Goal: Use online tool/utility: Utilize a website feature to perform a specific function

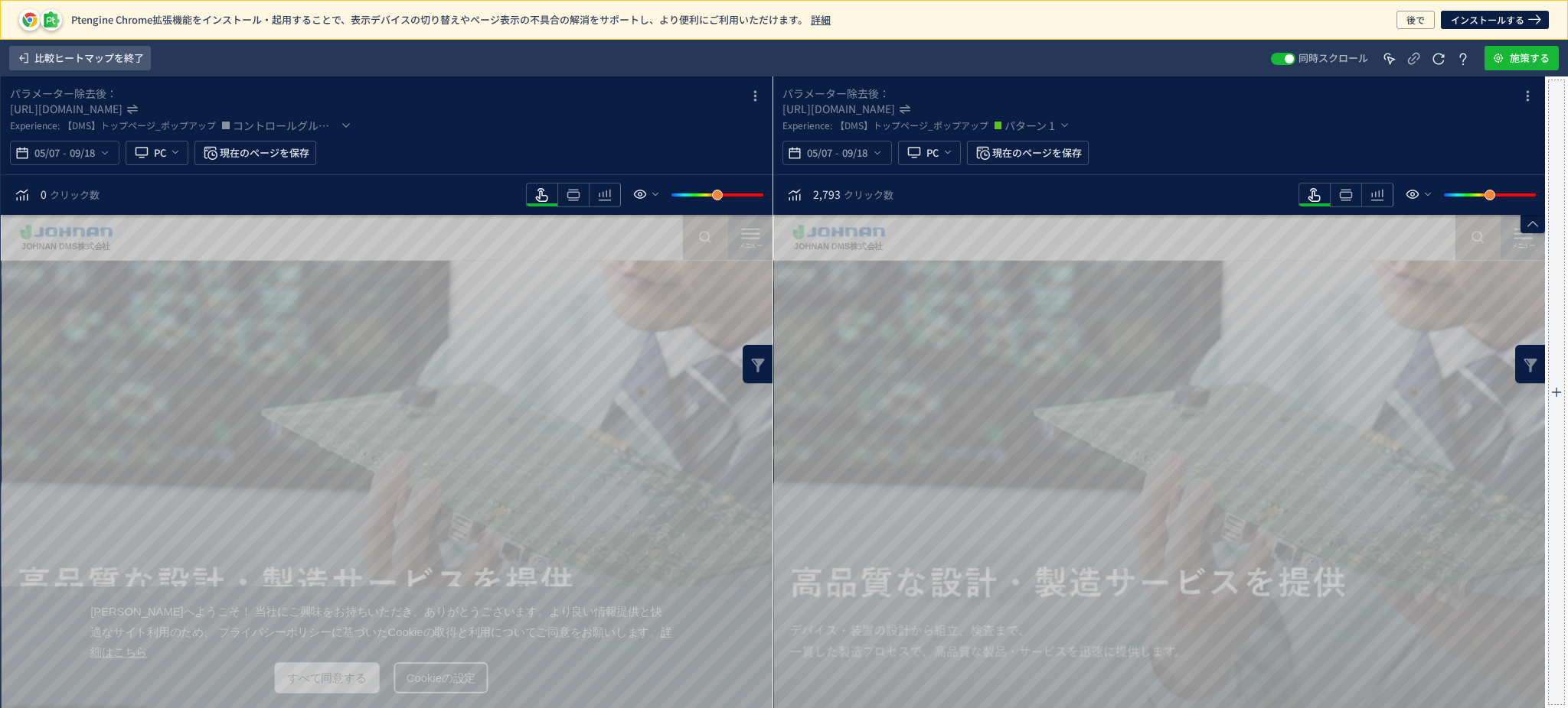
click at [77, 50] on span "比較ヒートマップを終了" at bounding box center [88, 57] width 109 height 25
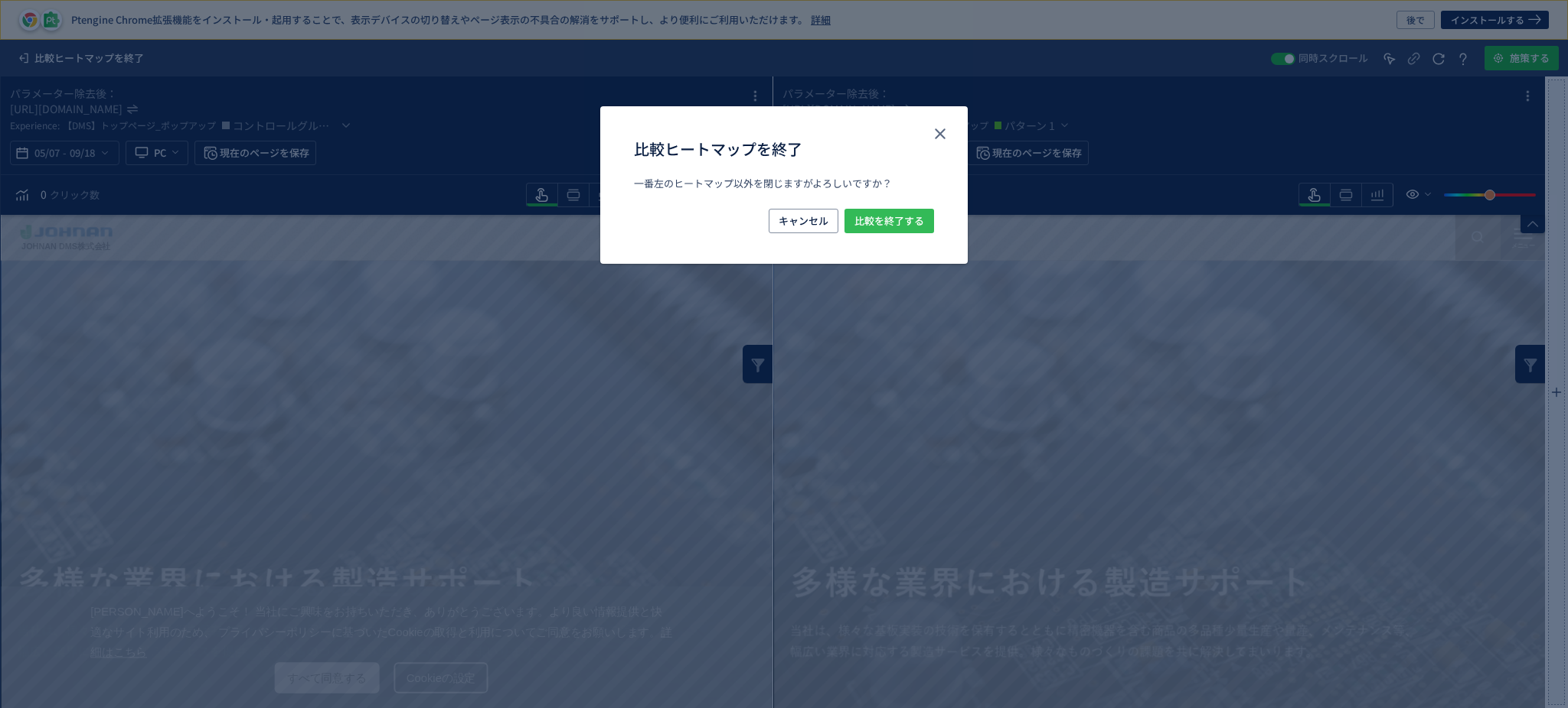
click at [931, 212] on div "比較ヒートマップを終了 一番左のヒートマップ以外を閉じますがよろしいですか？ キャンセル 比較を終了する" at bounding box center [784, 185] width 368 height 159
click at [929, 214] on button "比較を終了する" at bounding box center [889, 221] width 89 height 25
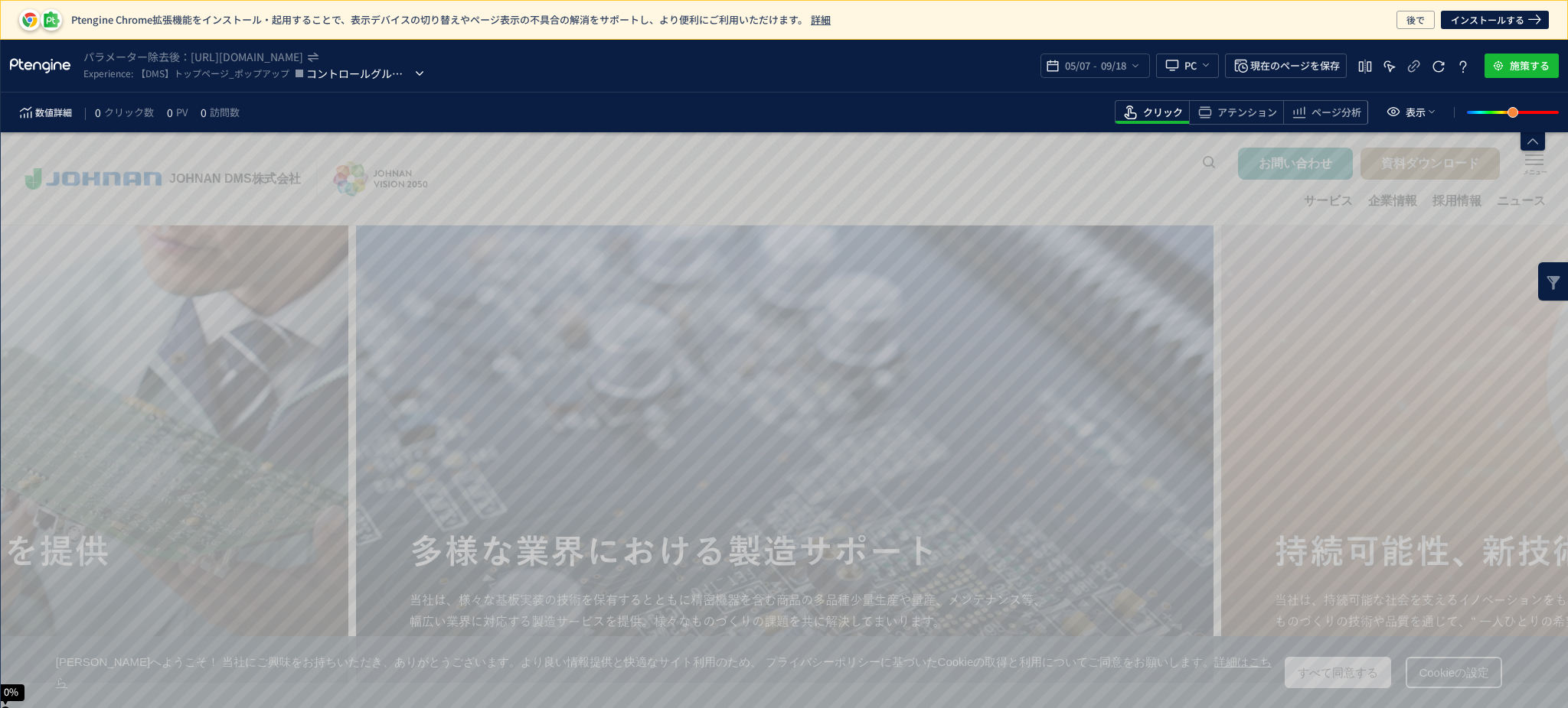
click at [395, 75] on span "コントロールグループ" at bounding box center [359, 73] width 106 height 18
click at [396, 128] on span "パターン 1" at bounding box center [367, 137] width 121 height 25
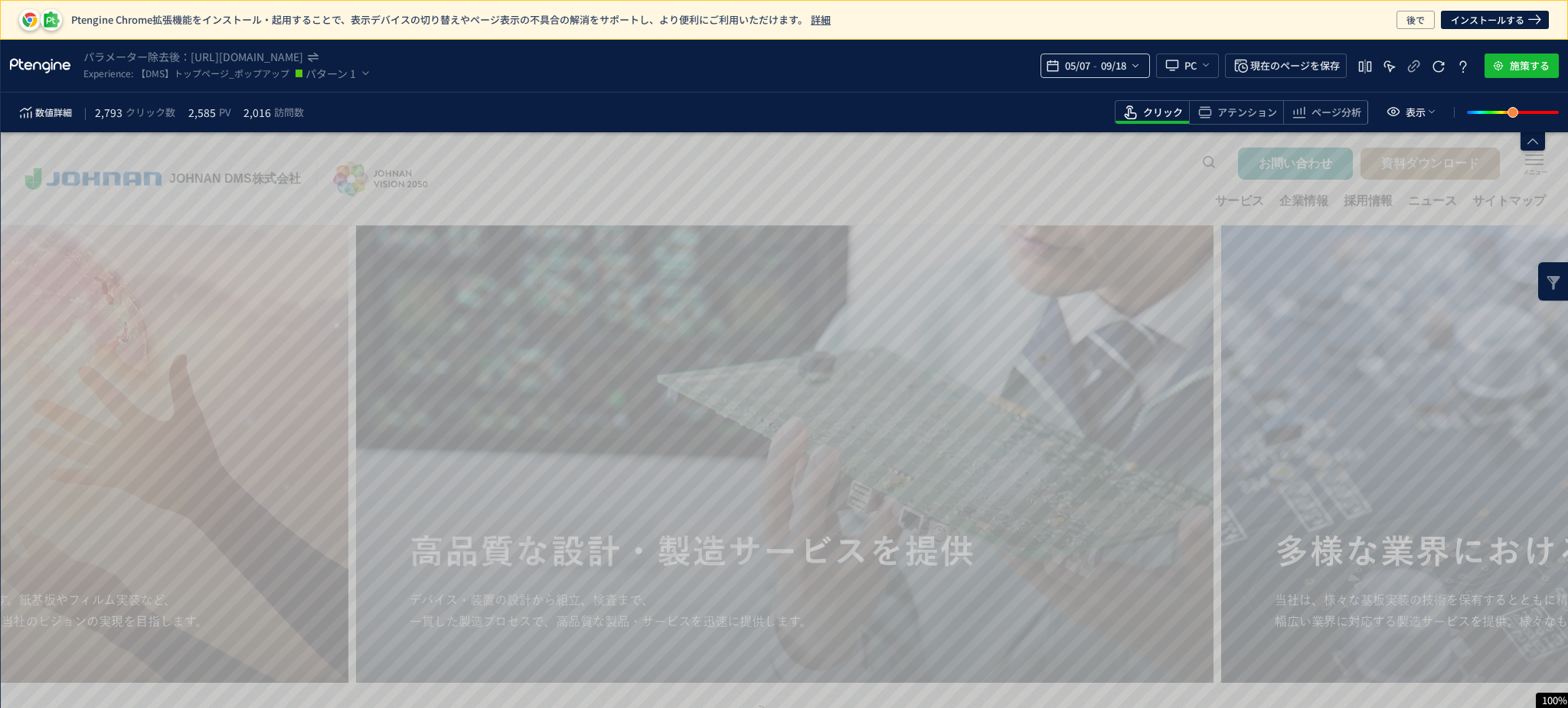
click at [1118, 69] on span "09/18" at bounding box center [1112, 66] width 32 height 31
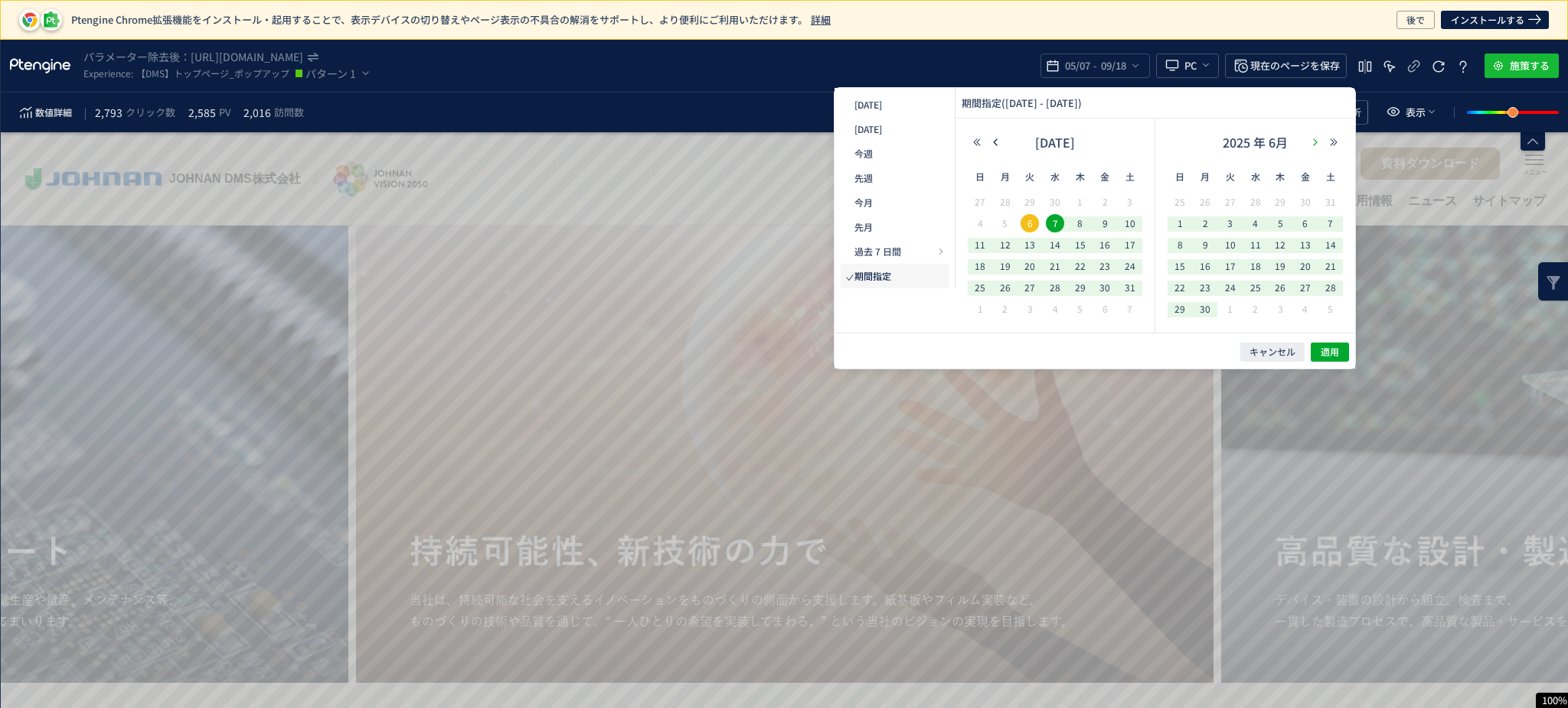
click at [1317, 141] on icon "button" at bounding box center [1315, 142] width 9 height 9
click at [1317, 140] on icon "button" at bounding box center [1315, 142] width 9 height 9
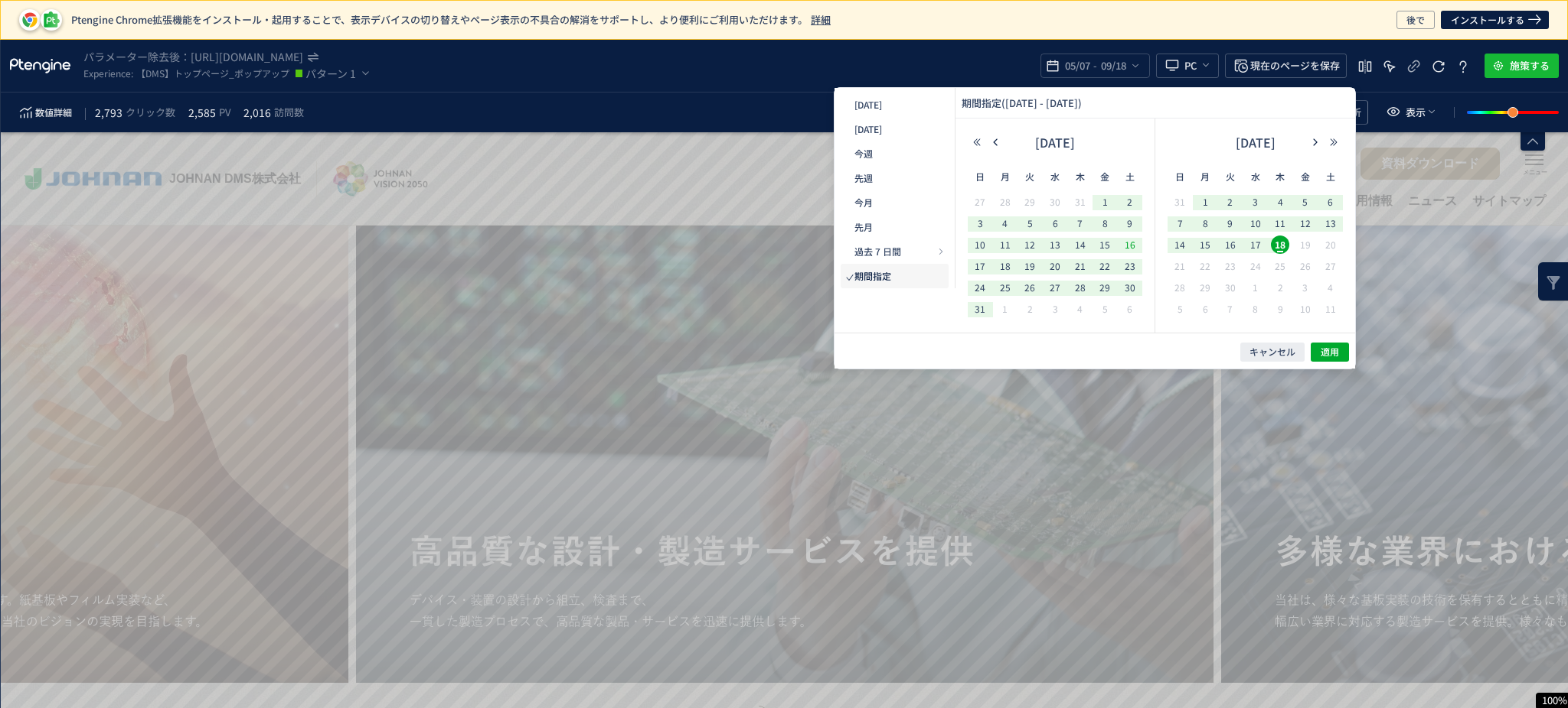
click at [1129, 243] on span "16" at bounding box center [1129, 245] width 18 height 18
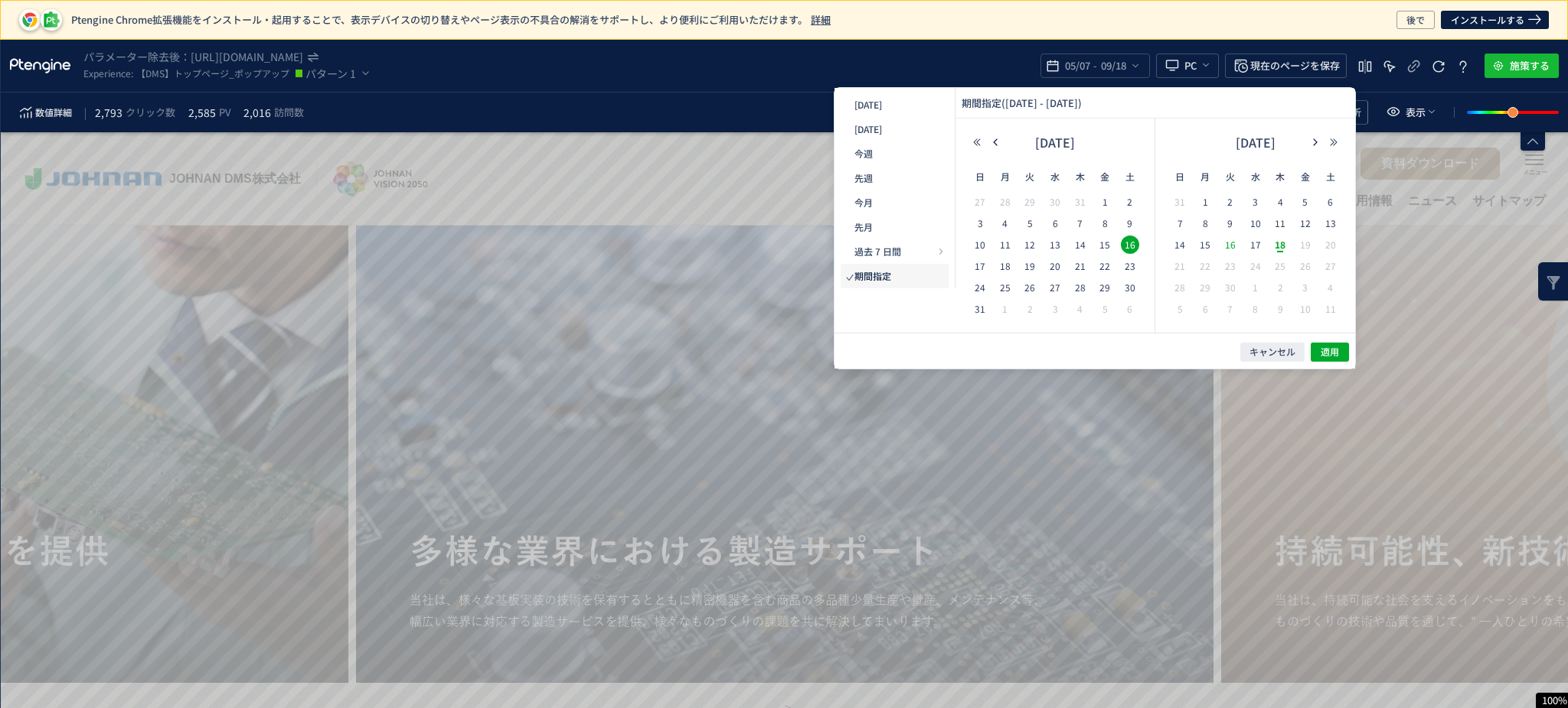
click at [1233, 242] on span "16" at bounding box center [1230, 245] width 18 height 18
click at [1206, 248] on span "15" at bounding box center [1204, 245] width 18 height 18
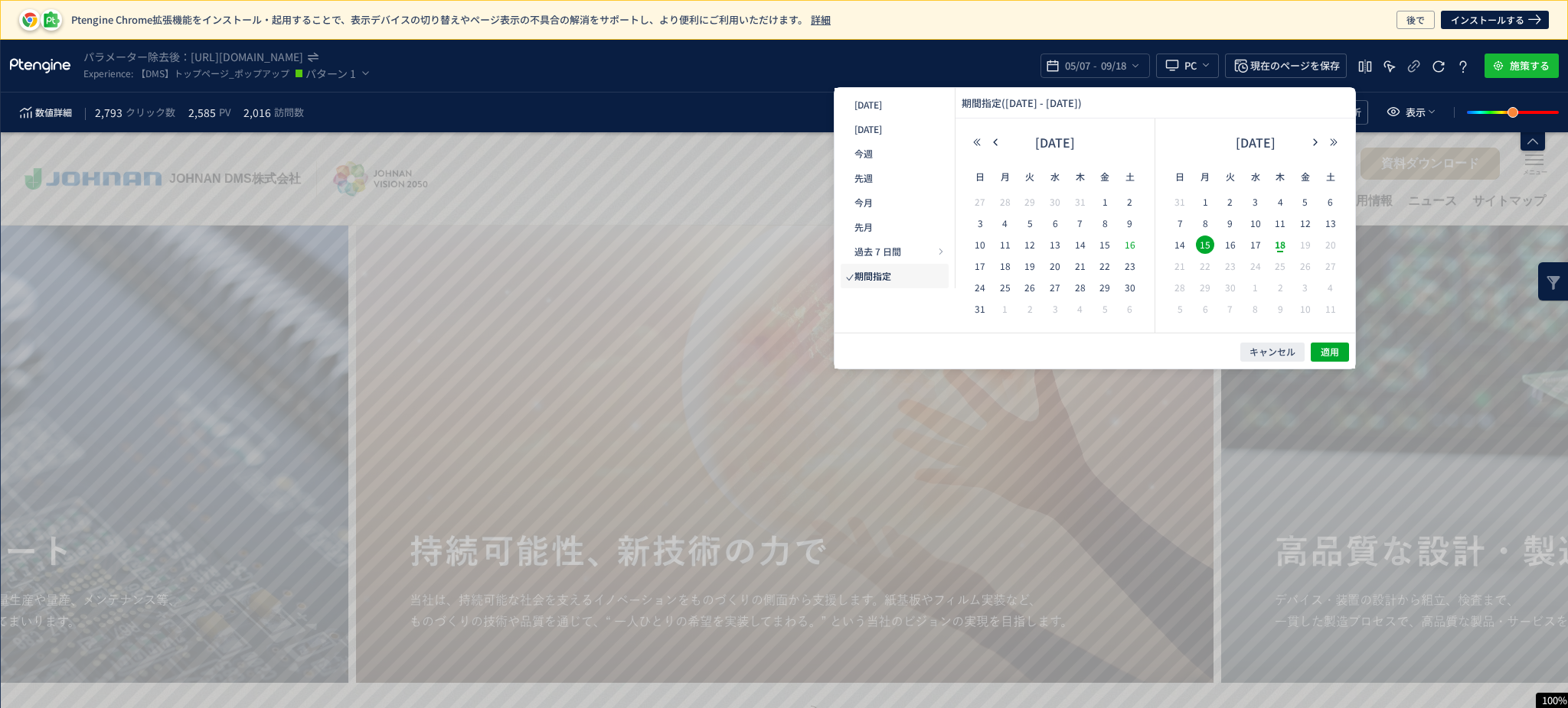
click at [1119, 246] on div "16" at bounding box center [1129, 245] width 25 height 15
click at [1331, 350] on span "適用" at bounding box center [1329, 352] width 18 height 13
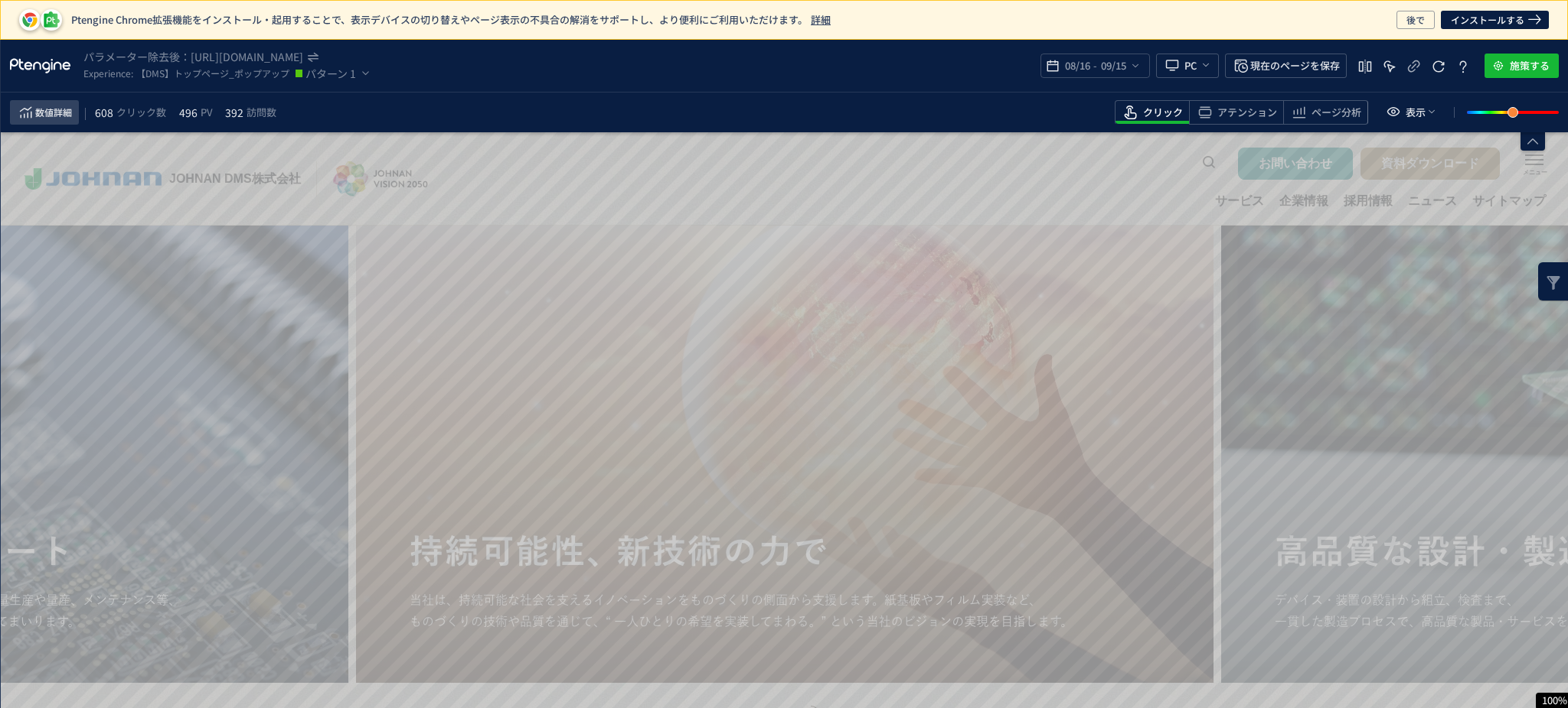
click at [70, 117] on span "数値詳細" at bounding box center [53, 112] width 37 height 18
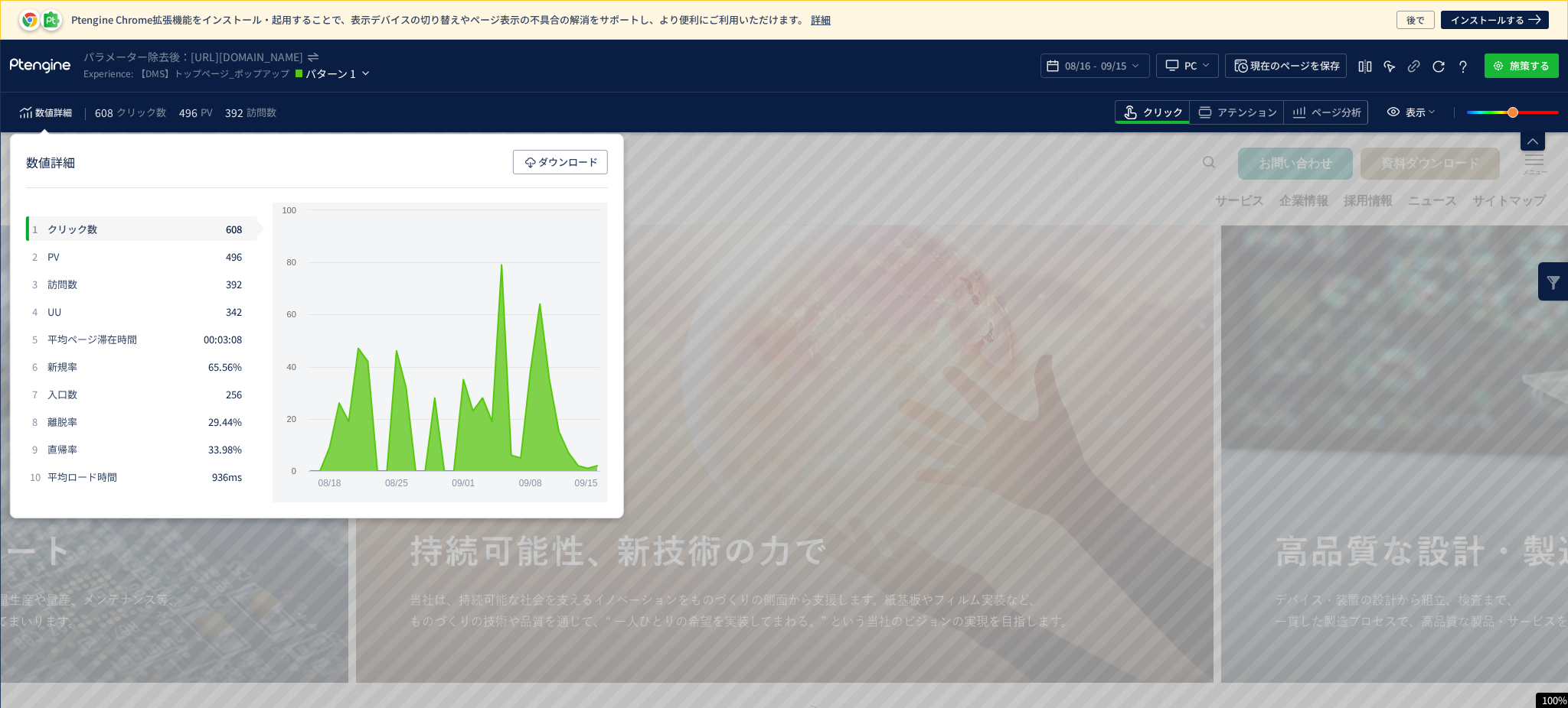
click at [363, 66] on icon "heatmap-top-bar" at bounding box center [365, 74] width 13 height 15
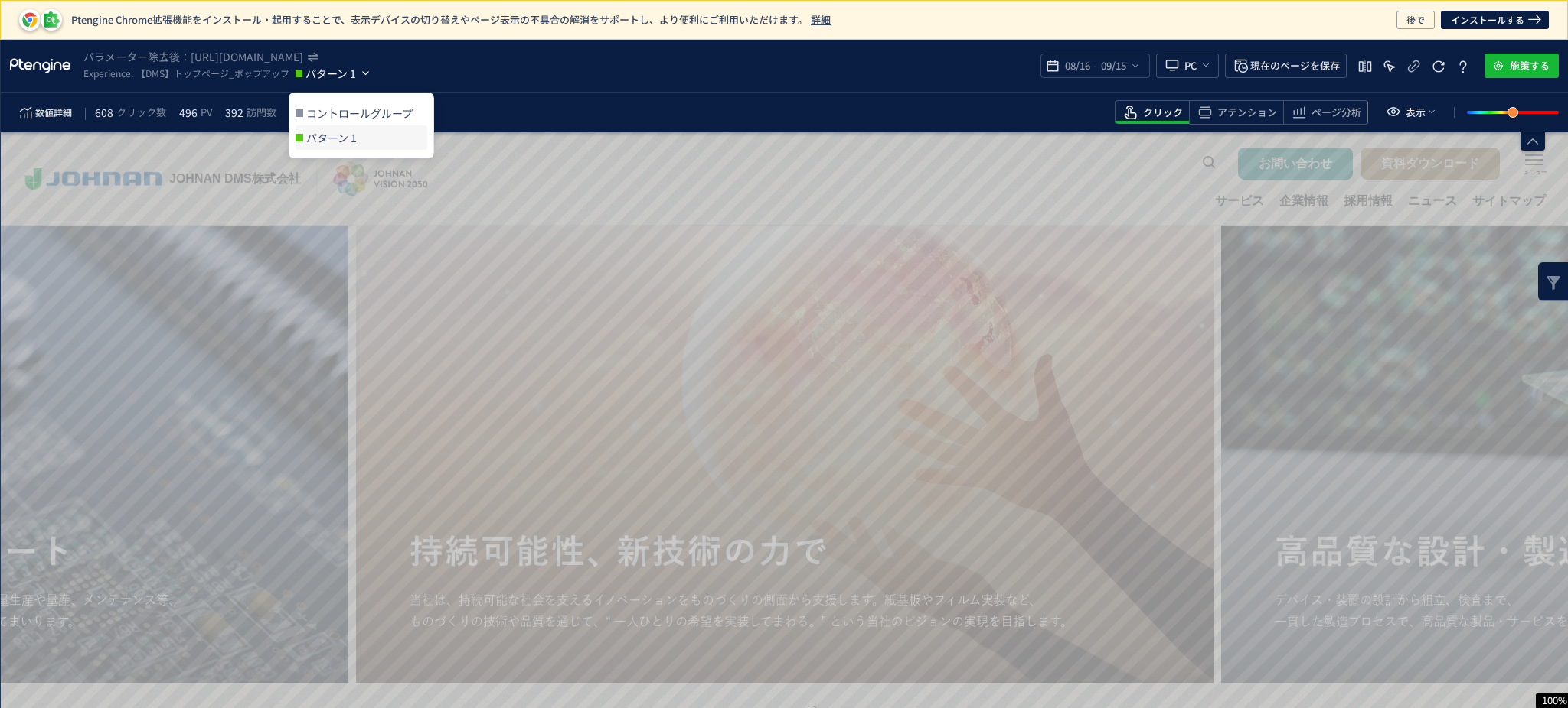
click at [361, 74] on icon "heatmap-top-bar" at bounding box center [365, 74] width 13 height 15
click at [359, 109] on span "コントロールグループ" at bounding box center [367, 113] width 121 height 25
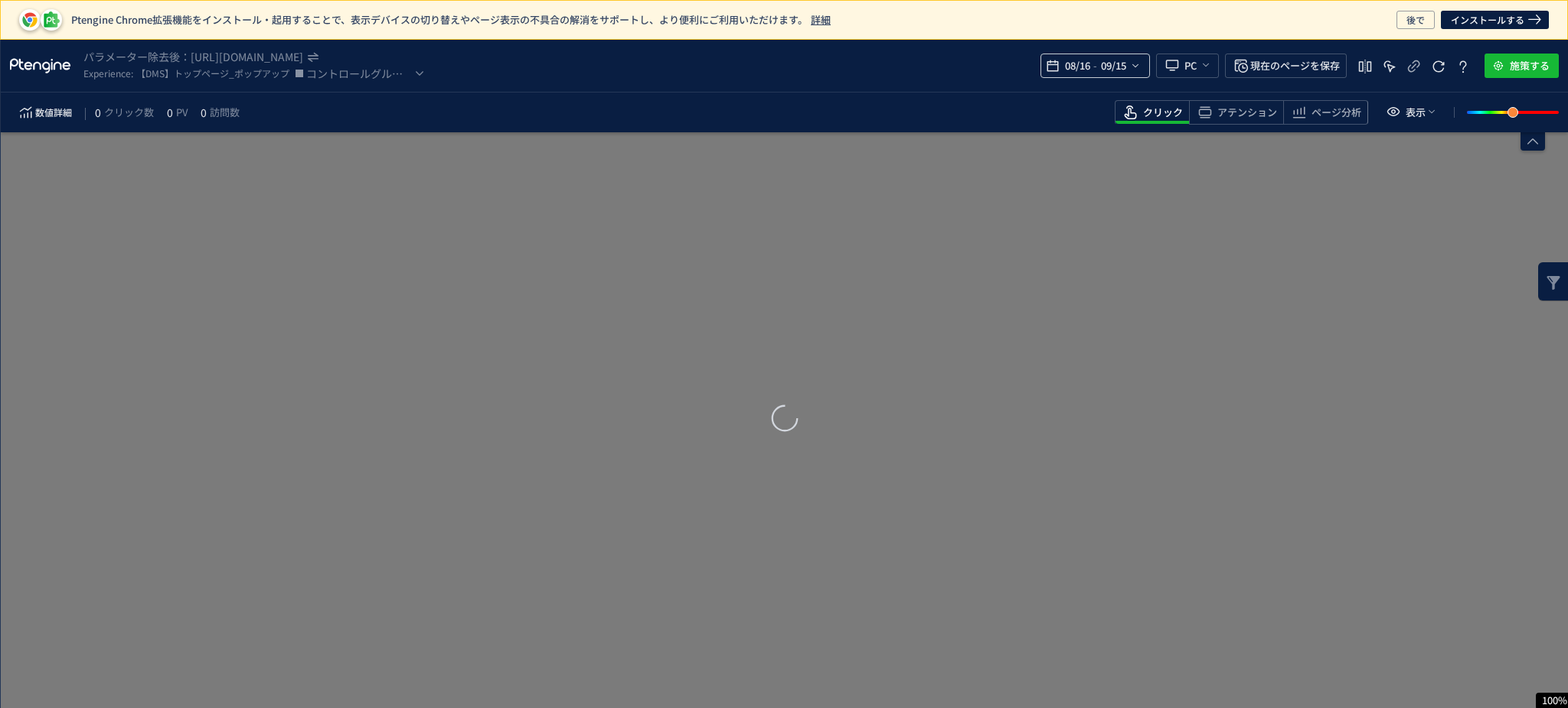
click at [1129, 66] on icon "heatmap-top-bar" at bounding box center [1135, 66] width 12 height 12
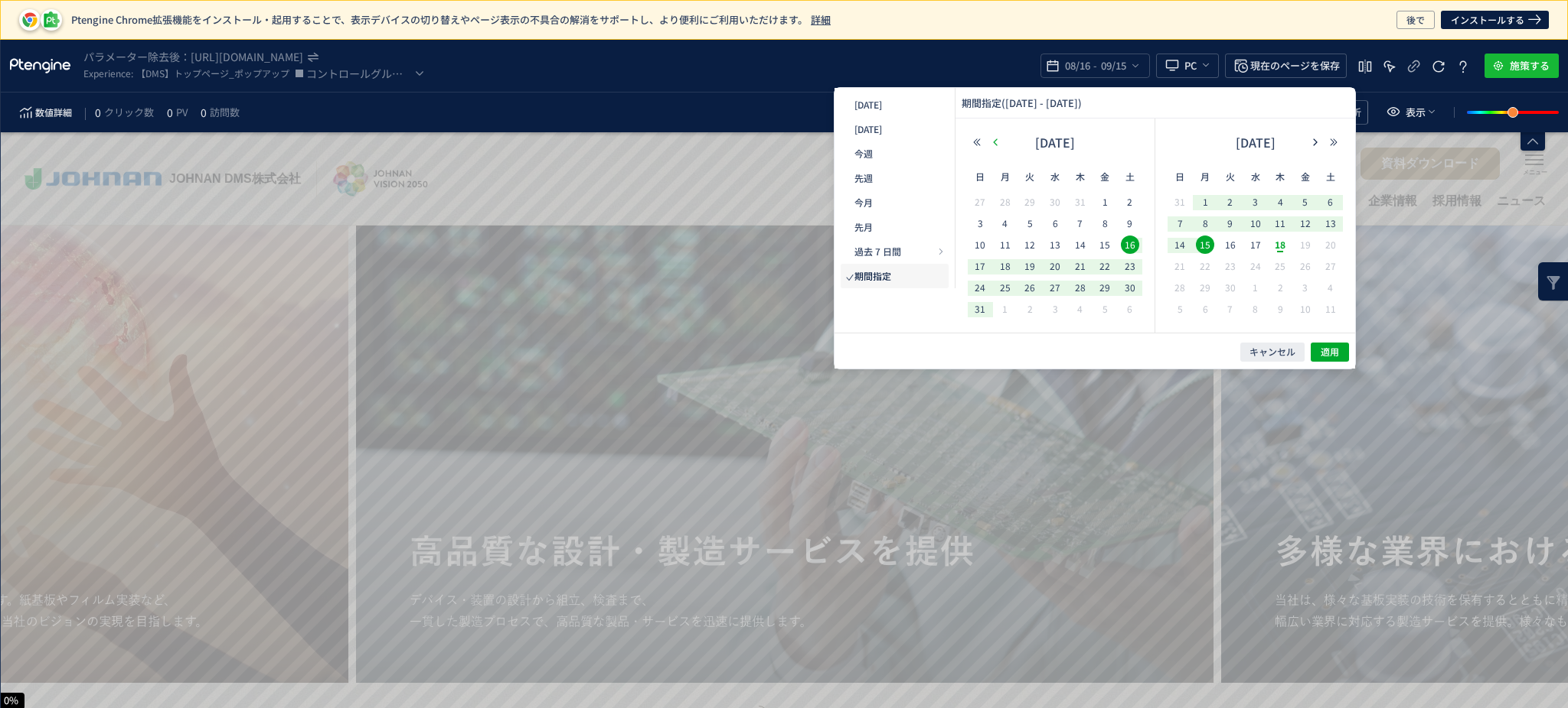
click at [995, 137] on icon "button" at bounding box center [995, 142] width 9 height 9
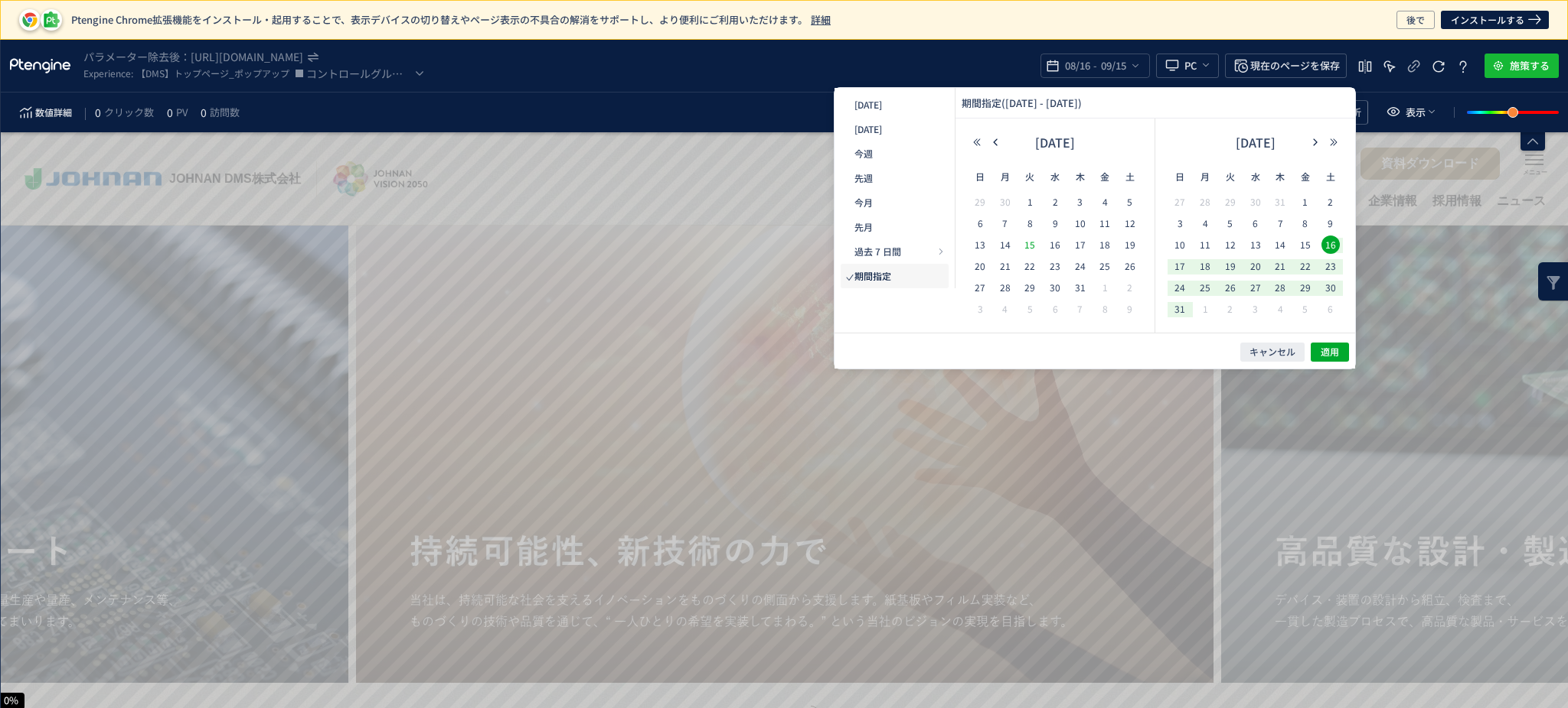
click at [1035, 244] on span "15" at bounding box center [1029, 245] width 18 height 18
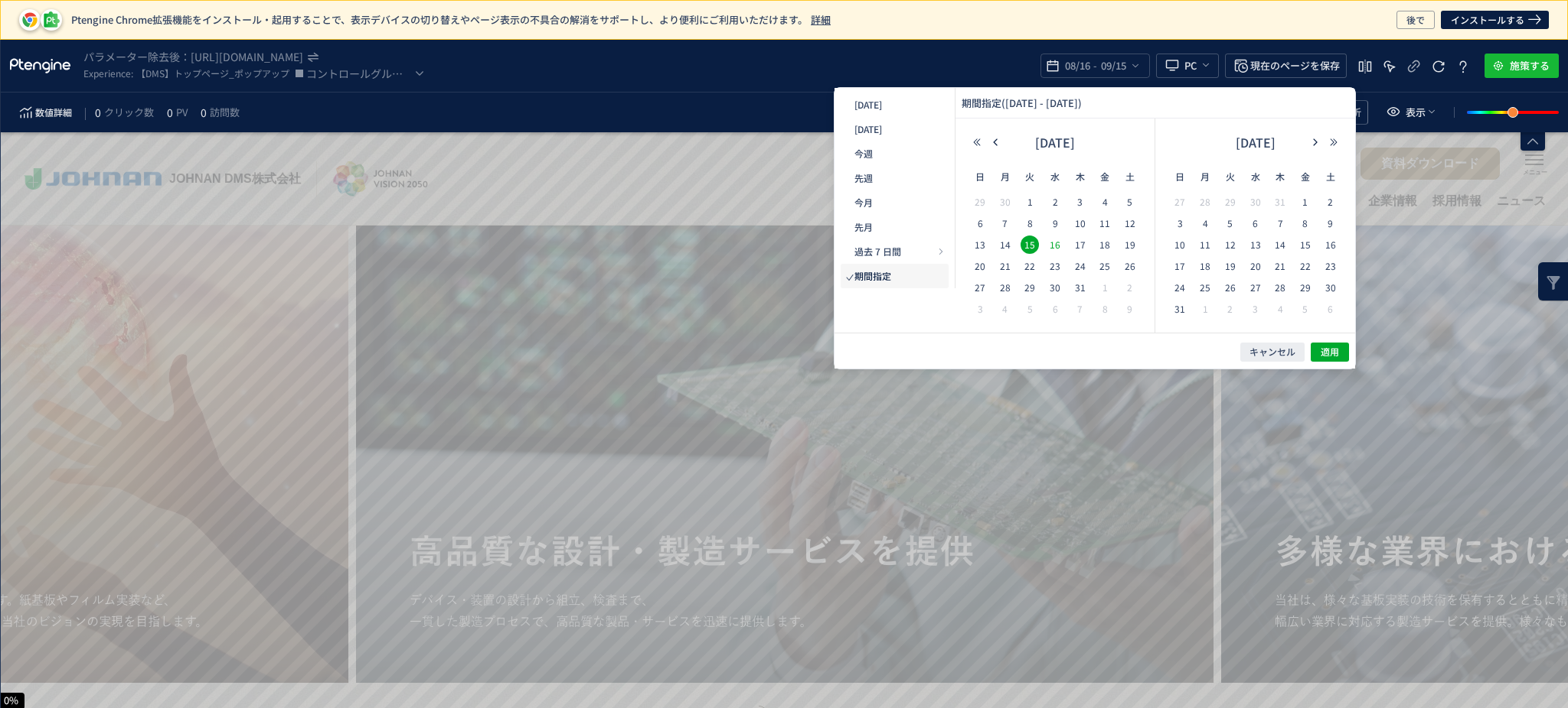
click at [1061, 245] on span "16" at bounding box center [1054, 245] width 18 height 18
click at [1054, 251] on span "16" at bounding box center [1054, 245] width 18 height 18
click at [1305, 249] on span "15" at bounding box center [1304, 245] width 18 height 18
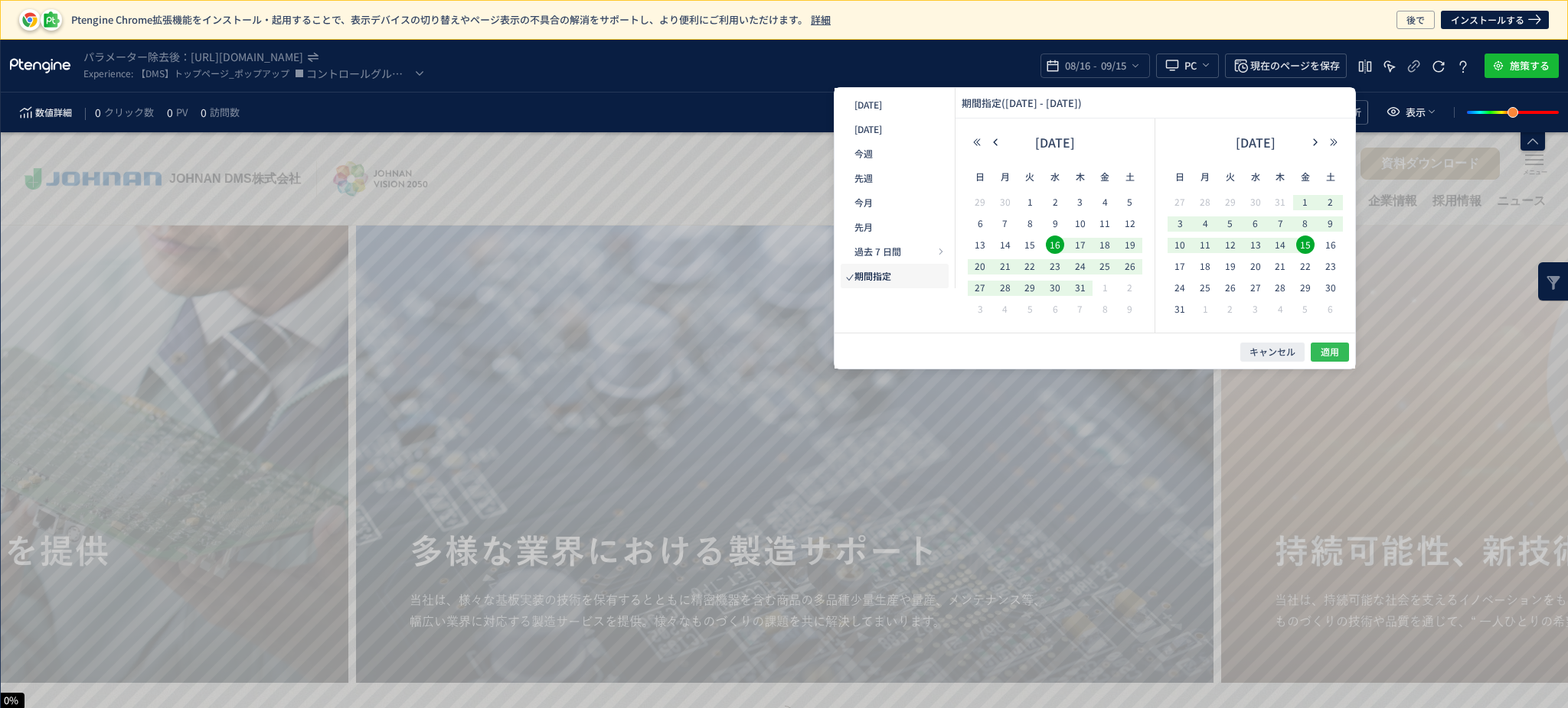
click at [1330, 351] on span "適用" at bounding box center [1329, 352] width 18 height 13
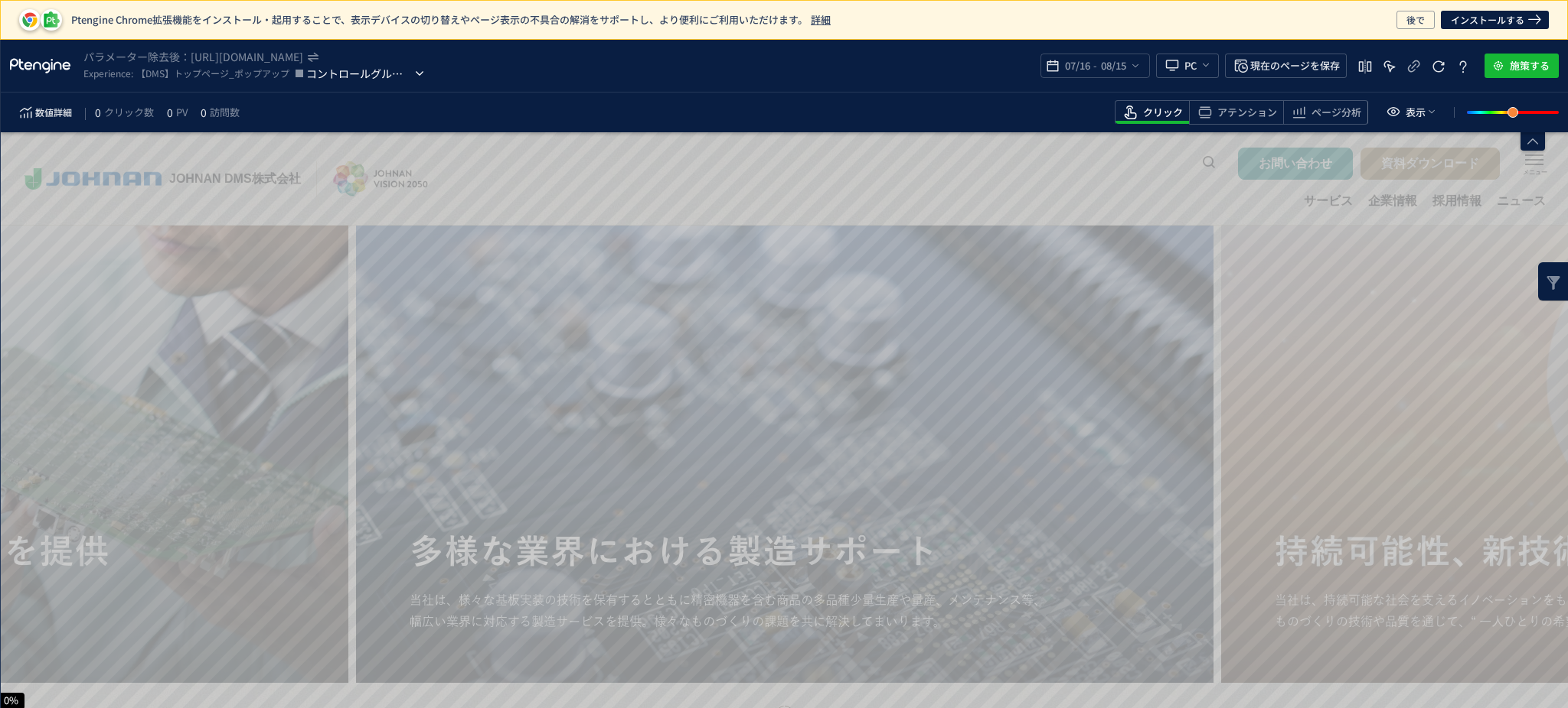
click at [412, 81] on icon "heatmap-top-bar" at bounding box center [420, 74] width 15 height 15
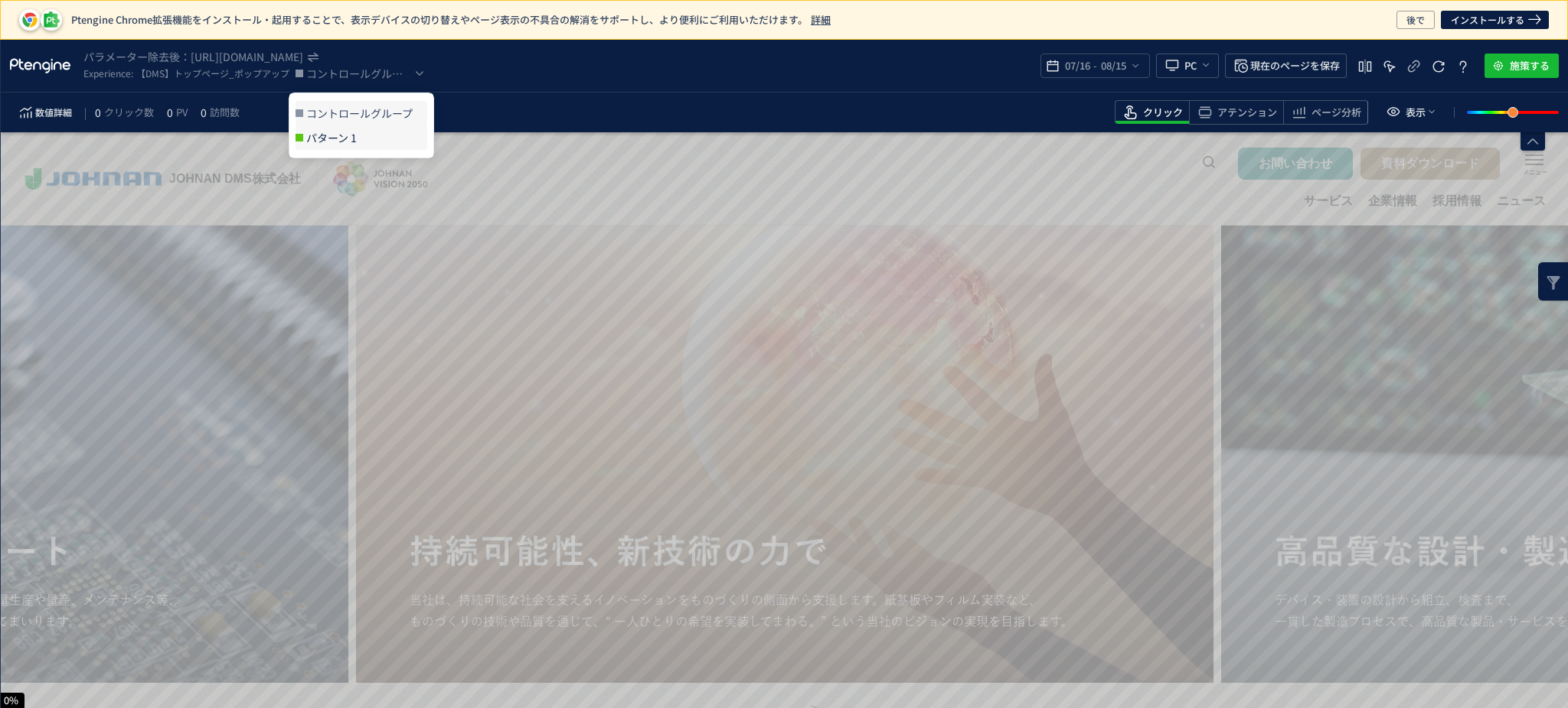
click at [384, 131] on span "パターン 1" at bounding box center [367, 137] width 121 height 25
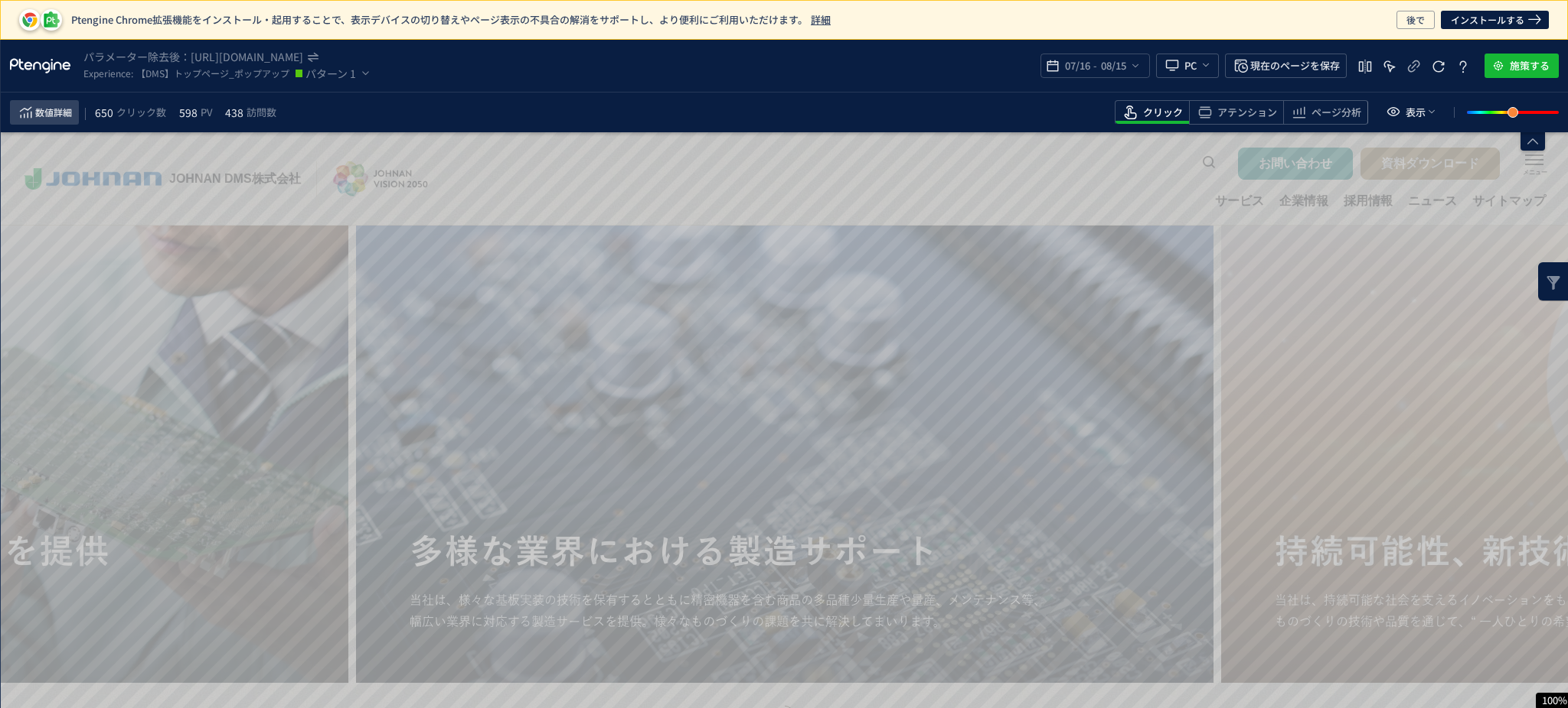
click at [59, 115] on span "数値詳細" at bounding box center [53, 112] width 37 height 18
